Goal: Information Seeking & Learning: Learn about a topic

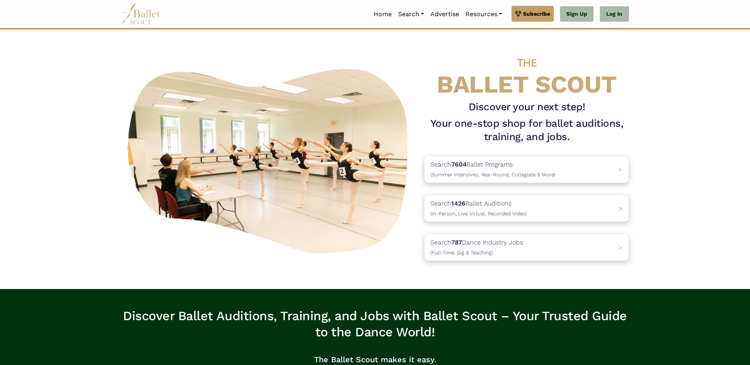
click at [635, 105] on div "THE BALLET SCOUT Discover your next step! Your one-stop shop for ballet auditio…" at bounding box center [526, 159] width 217 height 228
click at [623, 15] on link "Log In" at bounding box center [614, 14] width 29 height 16
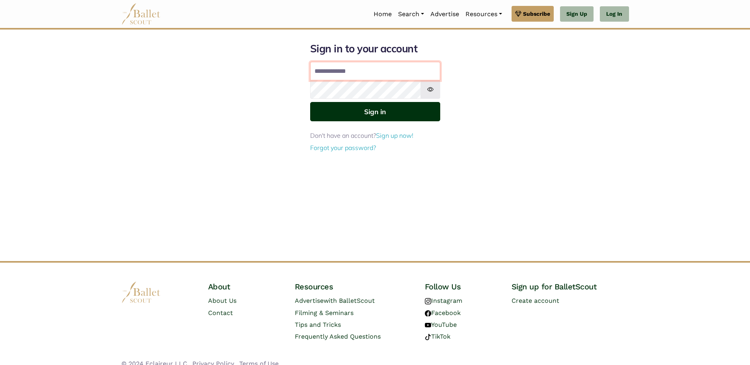
type input "**********"
click at [393, 115] on button "Sign in" at bounding box center [375, 111] width 130 height 19
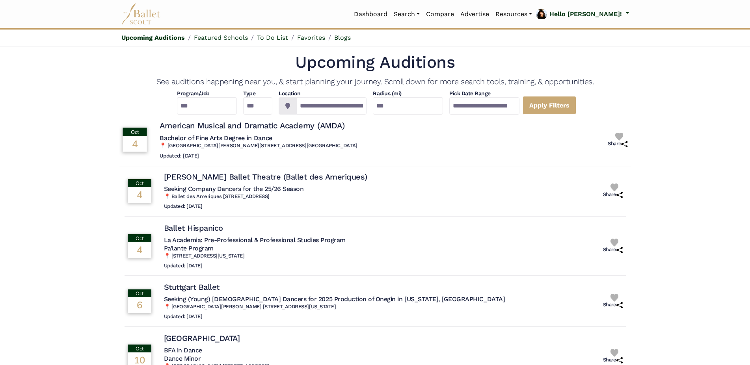
click at [436, 139] on div "Oct 4 Oct 4: American Musical and Dramatic Academy (AMDA) Bachelor of Fine Arts…" at bounding box center [363, 139] width 488 height 45
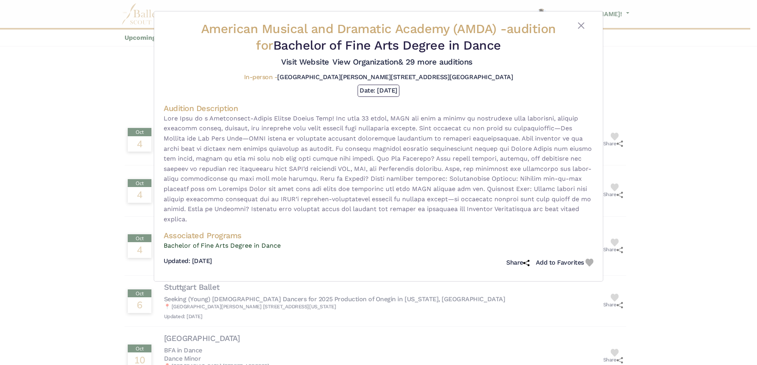
click at [54, 151] on div "American Musical and Dramatic Academy (AMDA) - audition for Bachelor of Fine Ar…" at bounding box center [378, 182] width 757 height 365
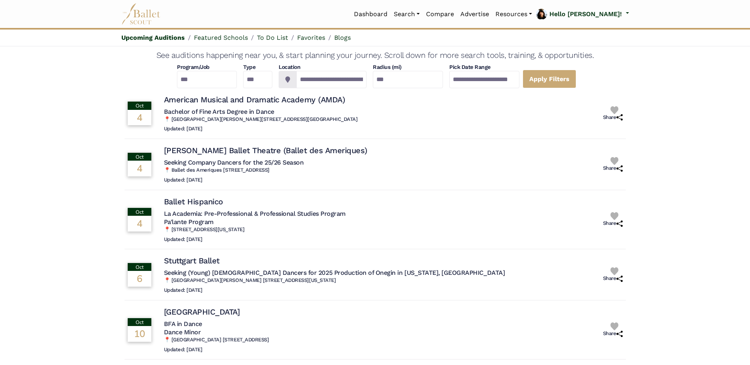
scroll to position [40, 0]
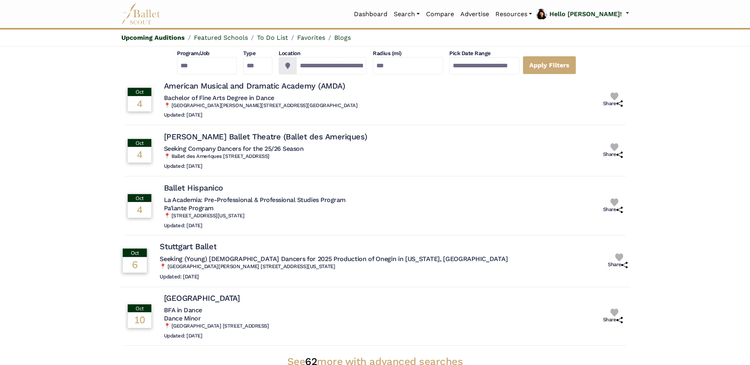
click at [304, 247] on div "Oct 6: Stuttgart Ballet" at bounding box center [334, 247] width 348 height 11
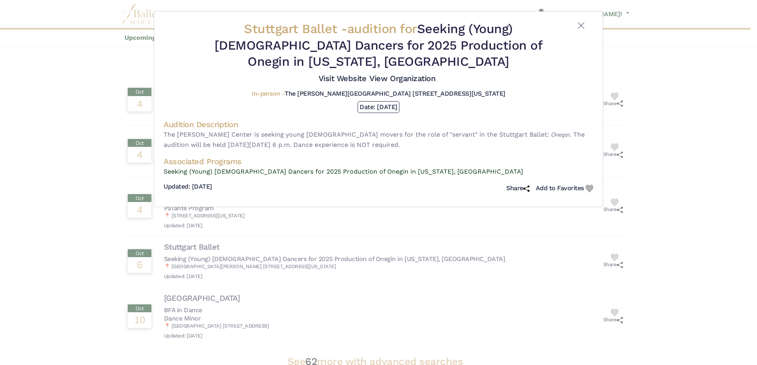
click at [268, 131] on span "The Kennedy Center is seeking young male movers for the role of "servant" in th…" at bounding box center [374, 140] width 421 height 18
click at [255, 131] on span "The Kennedy Center is seeking young male movers for the role of "servant" in th…" at bounding box center [374, 140] width 421 height 18
click at [260, 131] on span "The Kennedy Center is seeking young male movers for the role of "servant" in th…" at bounding box center [374, 140] width 421 height 18
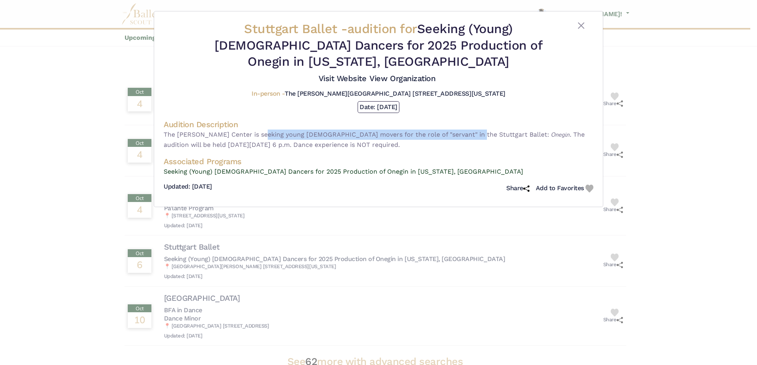
drag, startPoint x: 260, startPoint y: 116, endPoint x: 458, endPoint y: 122, distance: 197.6
click at [458, 131] on span "The Kennedy Center is seeking young male movers for the role of "servant" in th…" at bounding box center [374, 140] width 421 height 18
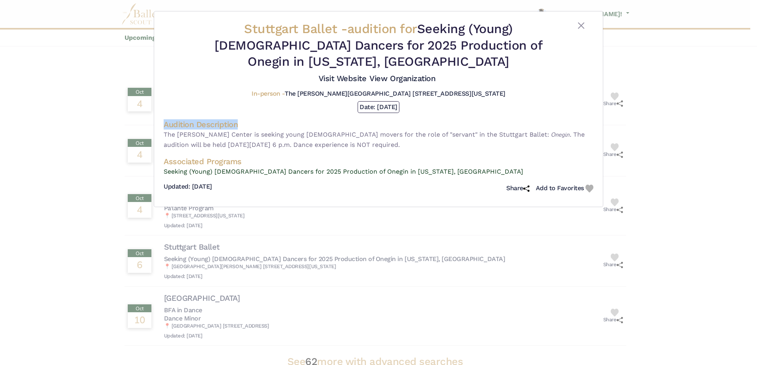
drag, startPoint x: 458, startPoint y: 122, endPoint x: 415, endPoint y: 125, distance: 43.0
click at [455, 131] on span "The Kennedy Center is seeking young male movers for the role of "servant" in th…" at bounding box center [374, 140] width 421 height 18
click at [415, 125] on div "Audition Description The Kennedy Center is seeking young male movers for the ro…" at bounding box center [379, 134] width 430 height 37
drag, startPoint x: 415, startPoint y: 125, endPoint x: 438, endPoint y: 128, distance: 23.9
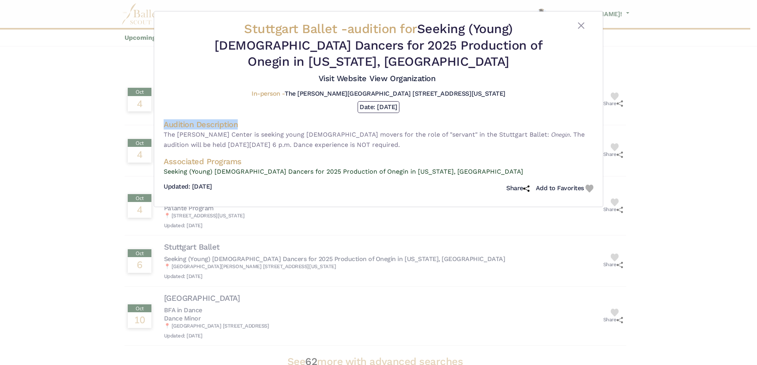
click at [424, 128] on div "Audition Description The Kennedy Center is seeking young male movers for the ro…" at bounding box center [379, 134] width 430 height 37
click at [457, 128] on div "Audition Description The Kennedy Center is seeking young male movers for the ro…" at bounding box center [379, 134] width 430 height 37
click at [501, 131] on span "The Kennedy Center is seeking young male movers for the role of "servant" in th…" at bounding box center [374, 140] width 421 height 18
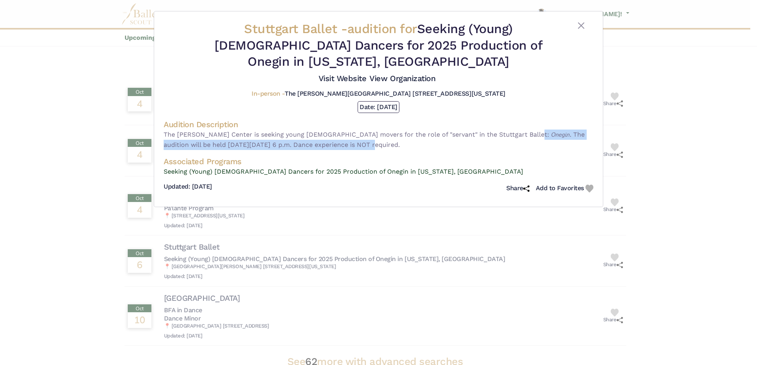
drag, startPoint x: 501, startPoint y: 117, endPoint x: 501, endPoint y: 127, distance: 9.9
click at [501, 127] on div "Audition Description The Kennedy Center is seeking young male movers for the ro…" at bounding box center [379, 134] width 430 height 37
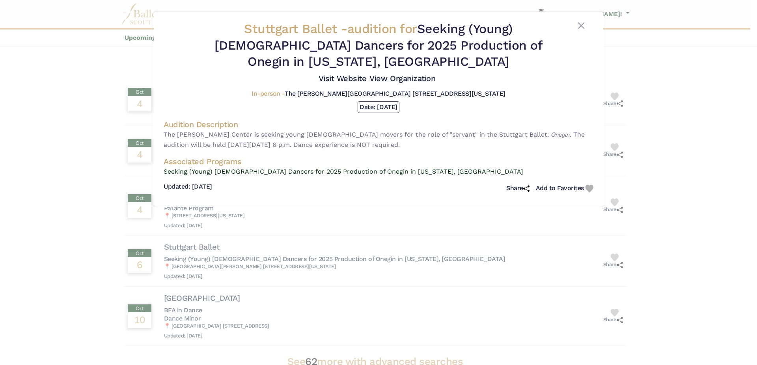
click at [501, 127] on div "Audition Description The Kennedy Center is seeking young male movers for the ro…" at bounding box center [379, 134] width 430 height 37
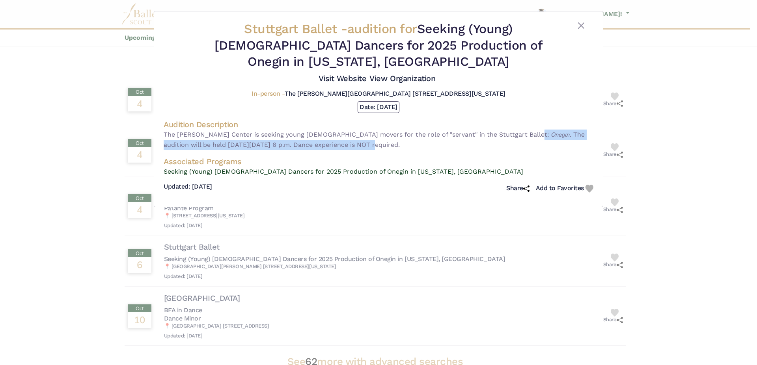
drag, startPoint x: 501, startPoint y: 127, endPoint x: 500, endPoint y: 115, distance: 12.3
click at [500, 116] on div "Audition Description The Kennedy Center is seeking young male movers for the ro…" at bounding box center [379, 134] width 430 height 37
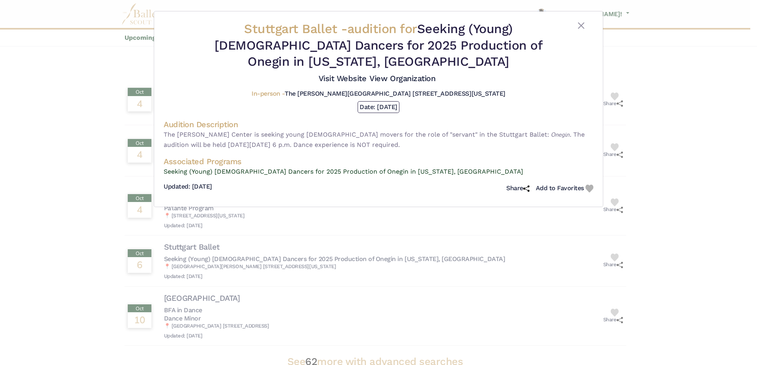
click at [500, 116] on div "Audition Description The Kennedy Center is seeking young male movers for the ro…" at bounding box center [379, 134] width 430 height 37
drag, startPoint x: 500, startPoint y: 115, endPoint x: 500, endPoint y: 122, distance: 7.5
click at [500, 122] on div "Audition Description The Kennedy Center is seeking young male movers for the ro…" at bounding box center [379, 134] width 430 height 37
click at [500, 131] on span "The Kennedy Center is seeking young male movers for the role of "servant" in th…" at bounding box center [374, 140] width 421 height 18
click at [56, 129] on div "Stuttgart Ballet - audition for Seeking (Young) Male Dancers for 2025 Productio…" at bounding box center [378, 182] width 757 height 365
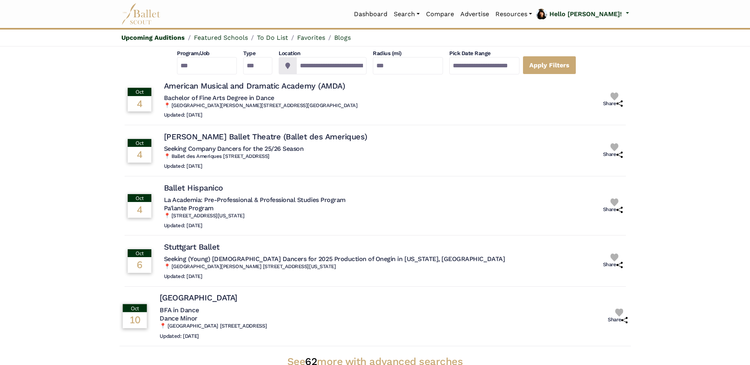
click at [267, 312] on h5 "BFA in Dance" at bounding box center [213, 310] width 107 height 8
click at [231, 299] on div "Oct 10: Adelphi University" at bounding box center [213, 298] width 107 height 11
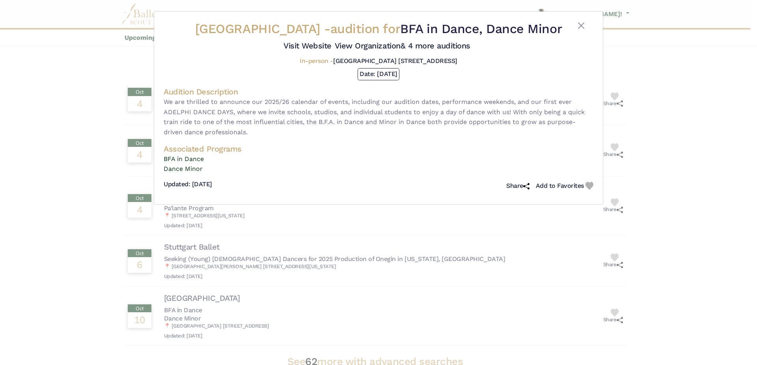
drag, startPoint x: 82, startPoint y: 265, endPoint x: 88, endPoint y: 266, distance: 5.5
click at [82, 265] on div "Adelphi University - audition for BFA in Dance, Dance Minor Visit Website View …" at bounding box center [378, 182] width 757 height 365
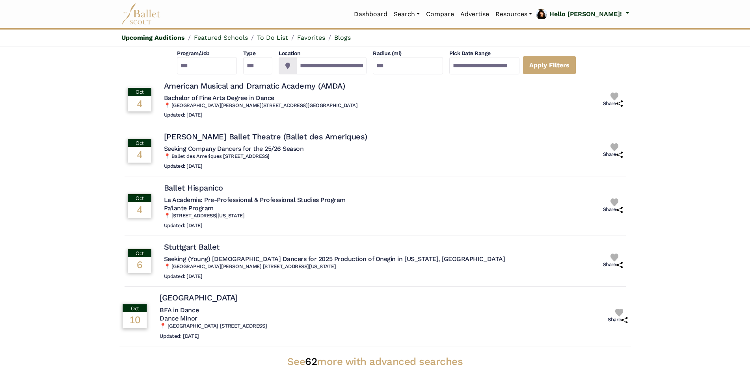
click at [181, 311] on h5 "BFA in Dance" at bounding box center [213, 310] width 107 height 8
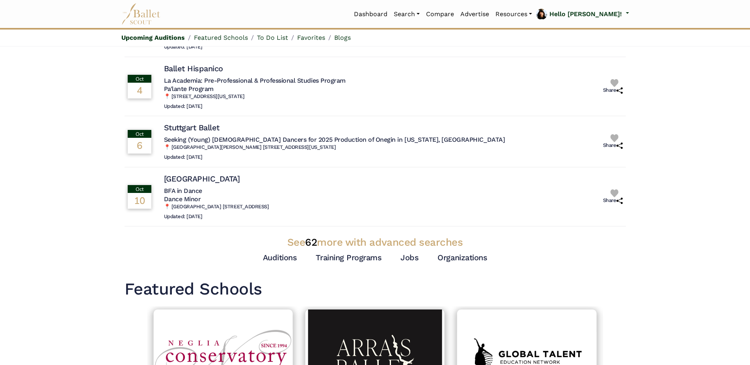
scroll to position [0, 0]
